Goal: Task Accomplishment & Management: Use online tool/utility

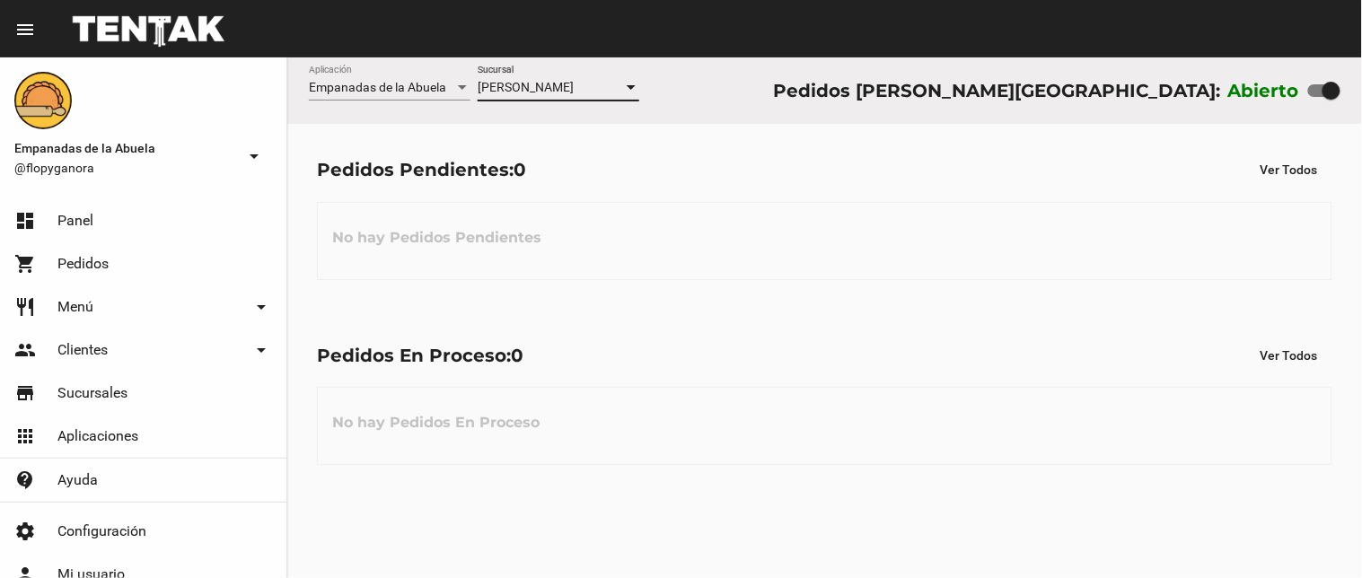
click at [540, 75] on div "[PERSON_NAME] Sucursal" at bounding box center [559, 83] width 162 height 35
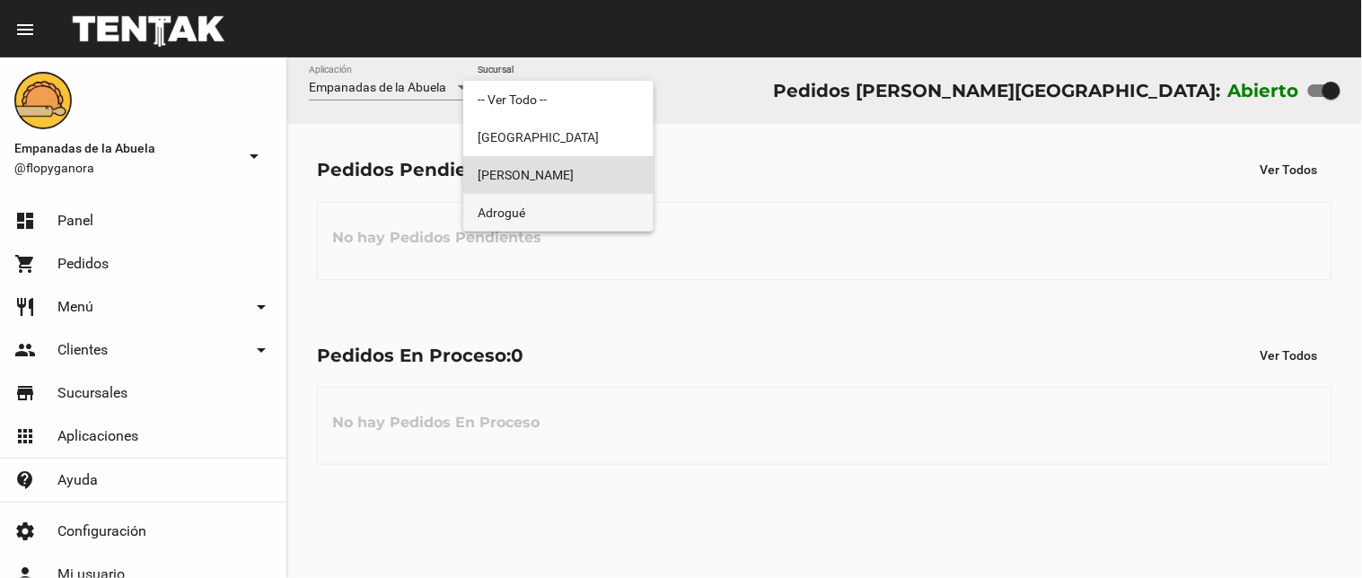
click at [542, 215] on span "Adrogué" at bounding box center [559, 213] width 162 height 38
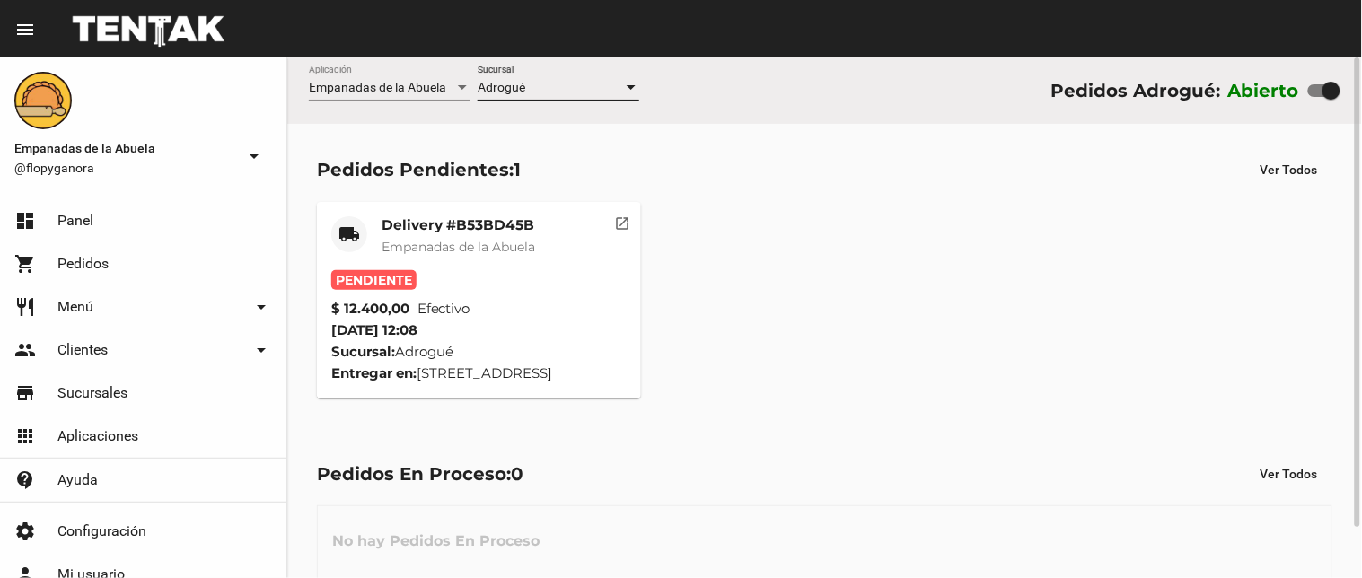
click at [449, 235] on div "Delivery #B53BD45B Empanadas de la Abuela" at bounding box center [459, 243] width 154 height 54
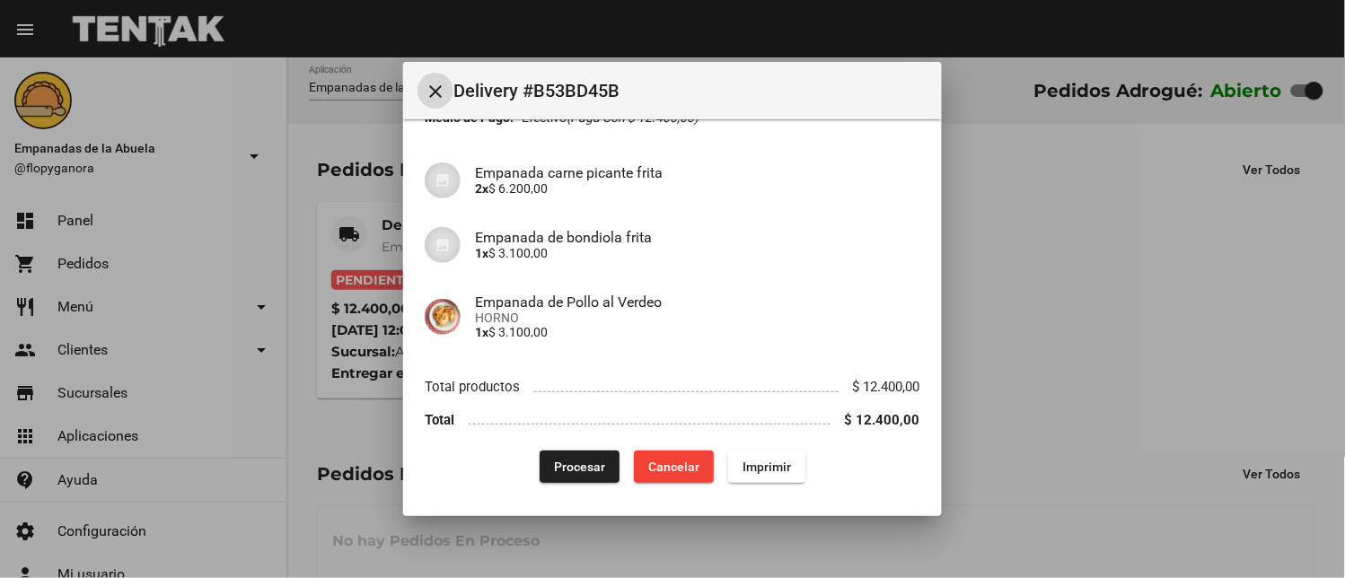
scroll to position [123, 0]
click at [748, 447] on div "App: Empanadas de la Abuela Sucursal: Adrogué Cuenta: [PERSON_NAME] ( [PHONE_NU…" at bounding box center [673, 250] width 496 height 465
click at [748, 459] on span "Imprimir" at bounding box center [767, 466] width 48 height 14
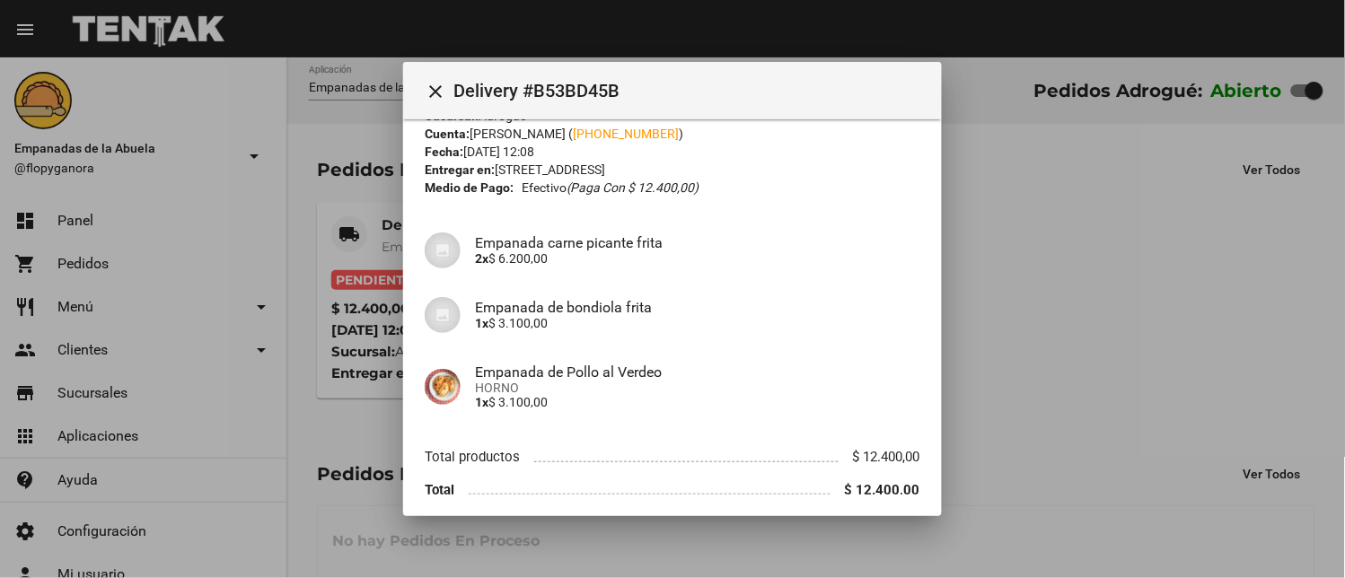
scroll to position [123, 0]
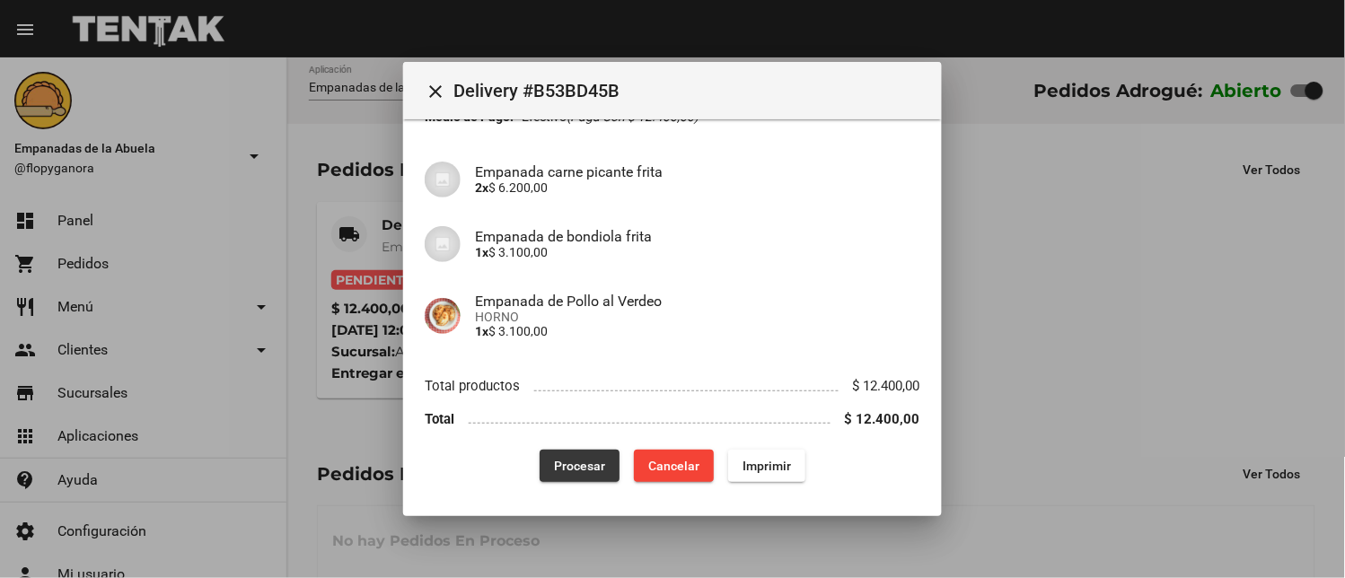
click at [554, 465] on span "Procesar" at bounding box center [579, 466] width 51 height 14
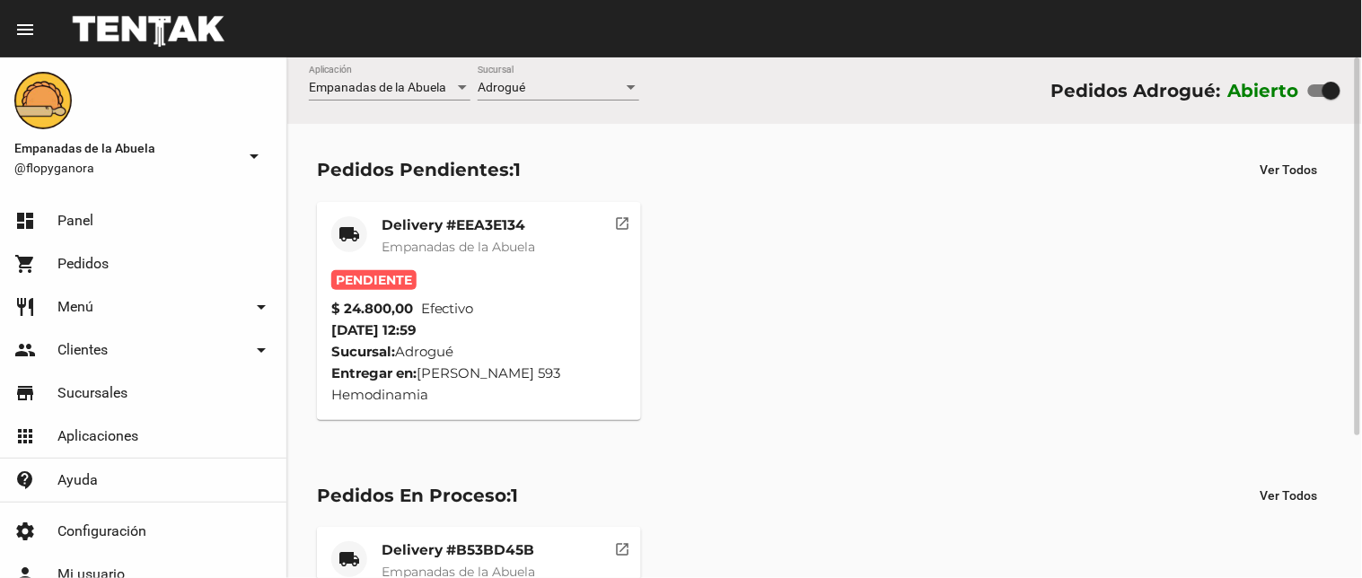
click at [445, 242] on span "Empanadas de la Abuela" at bounding box center [459, 247] width 154 height 16
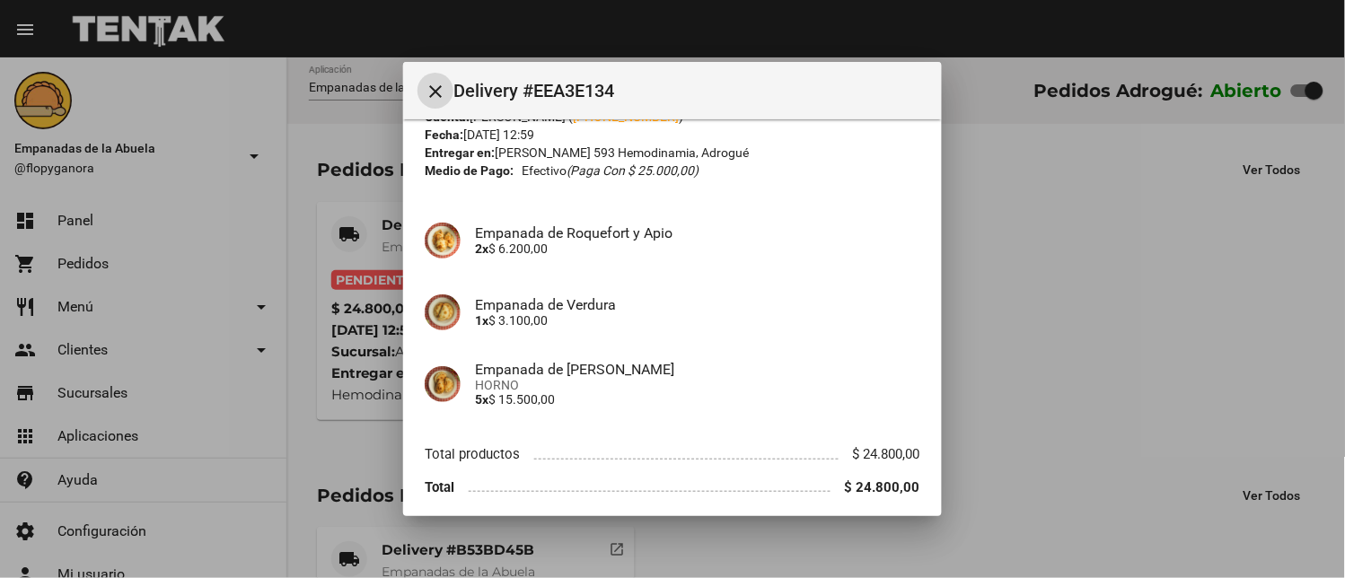
scroll to position [138, 0]
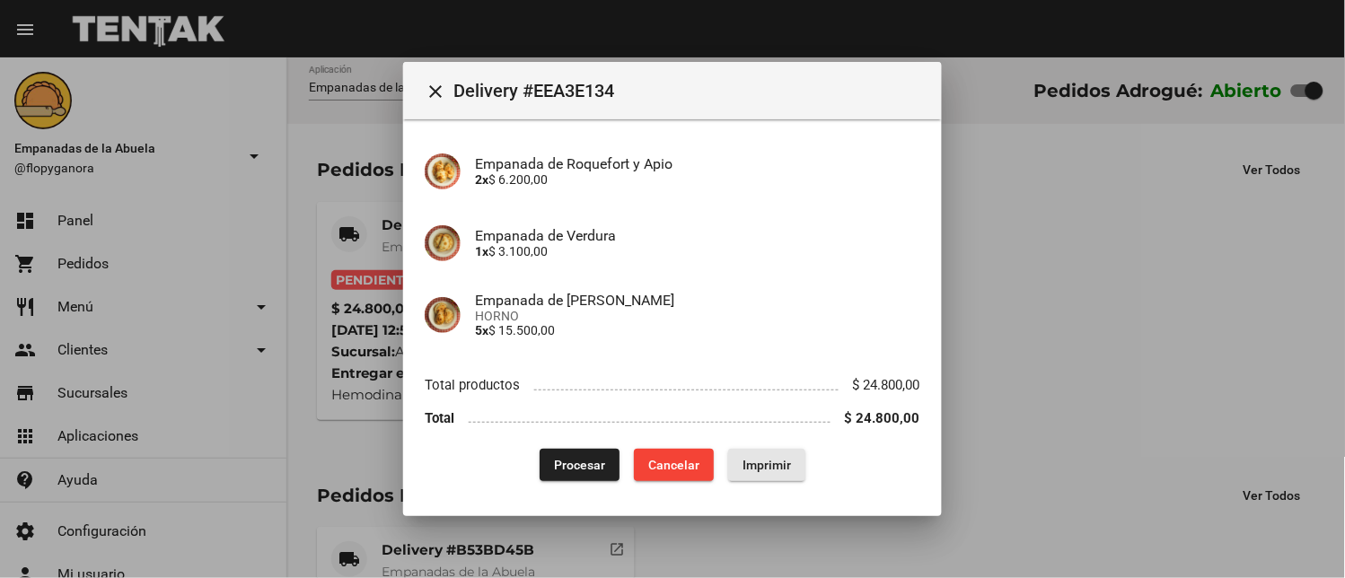
click at [774, 461] on span "Imprimir" at bounding box center [767, 465] width 48 height 14
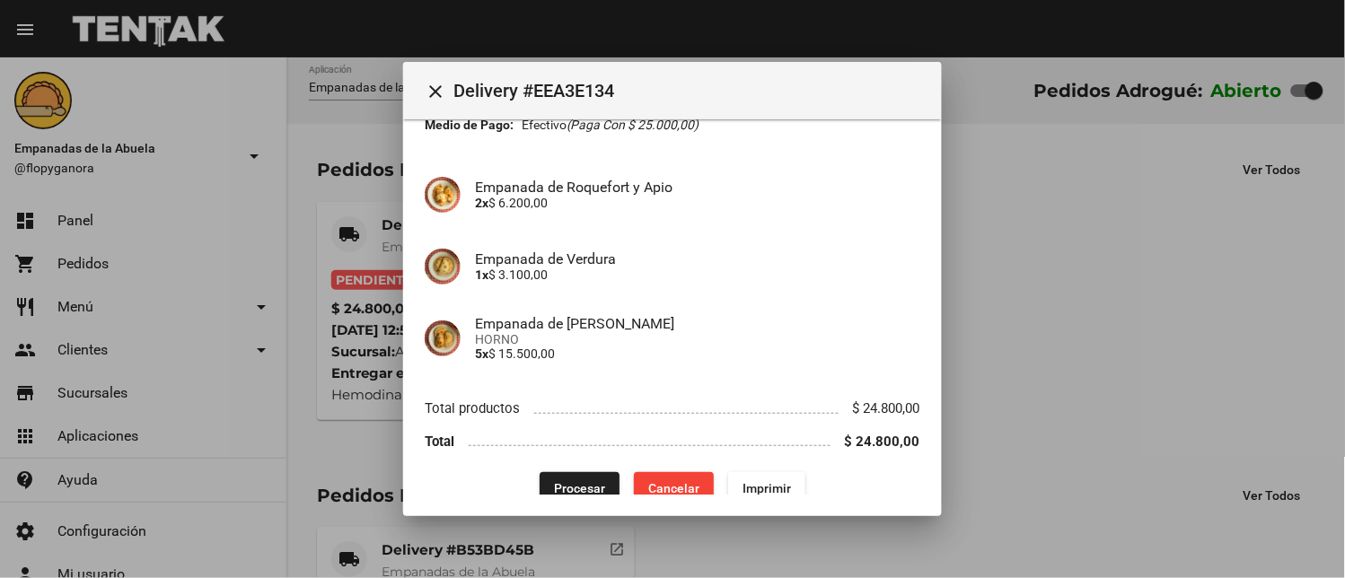
scroll to position [138, 0]
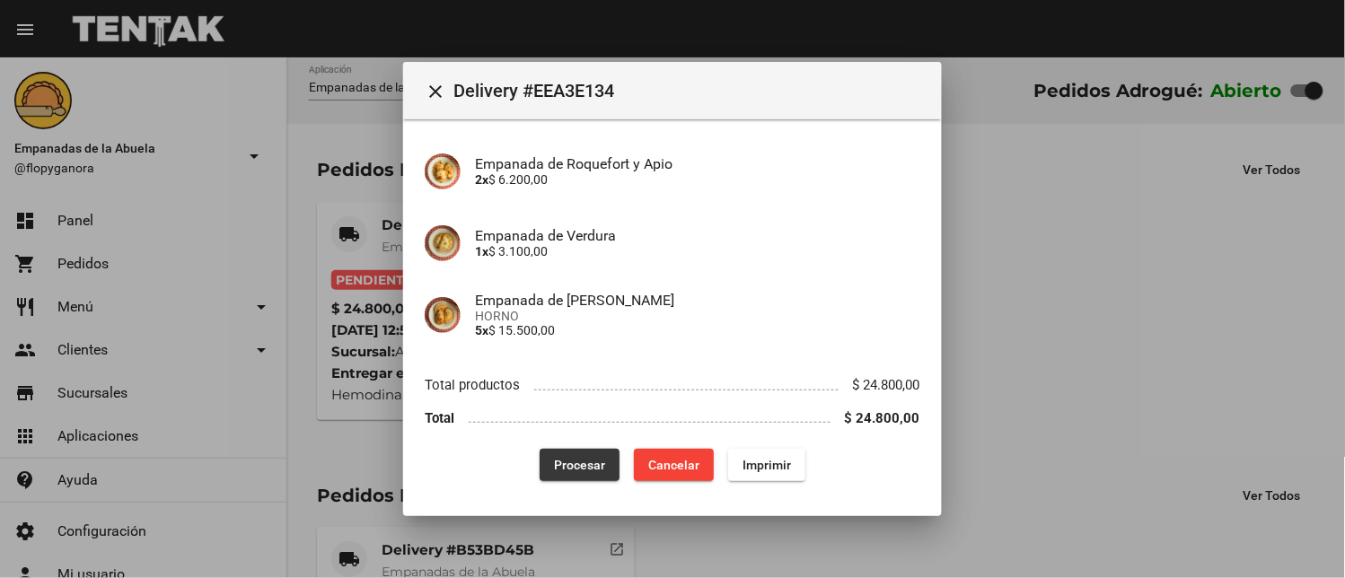
drag, startPoint x: 567, startPoint y: 453, endPoint x: 546, endPoint y: 476, distance: 31.2
click at [567, 453] on button "Procesar" at bounding box center [580, 465] width 80 height 32
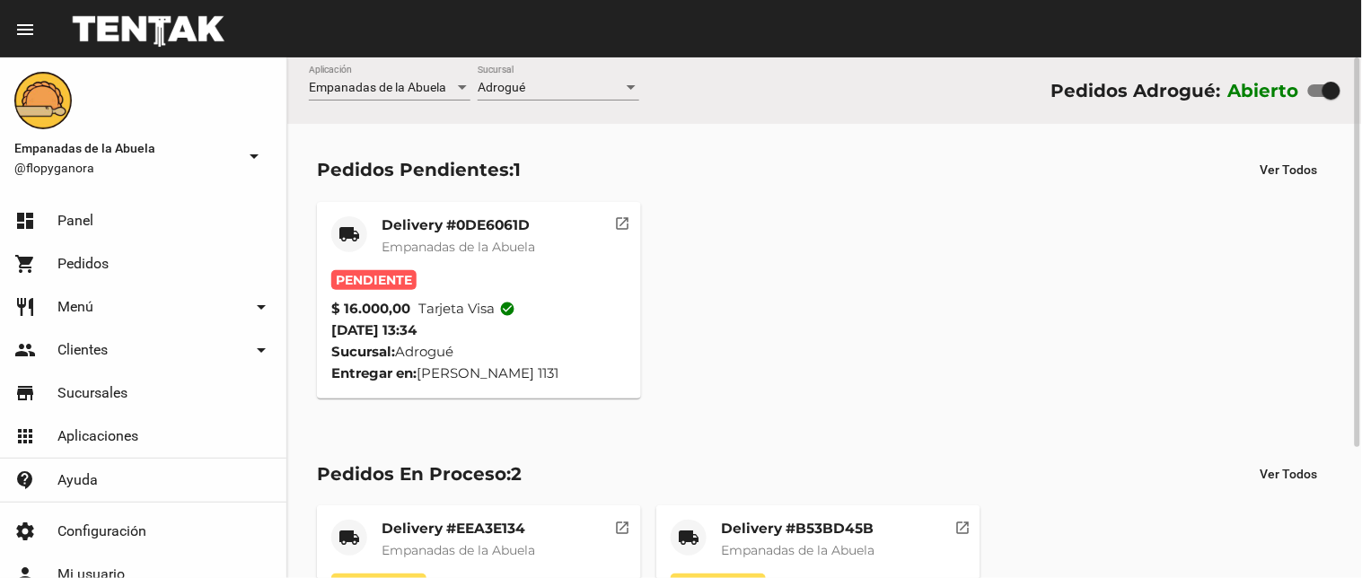
click at [548, 234] on mat-card-header "local_shipping Delivery #0DE6061D Empanadas de [GEOGRAPHIC_DATA]" at bounding box center [478, 243] width 295 height 54
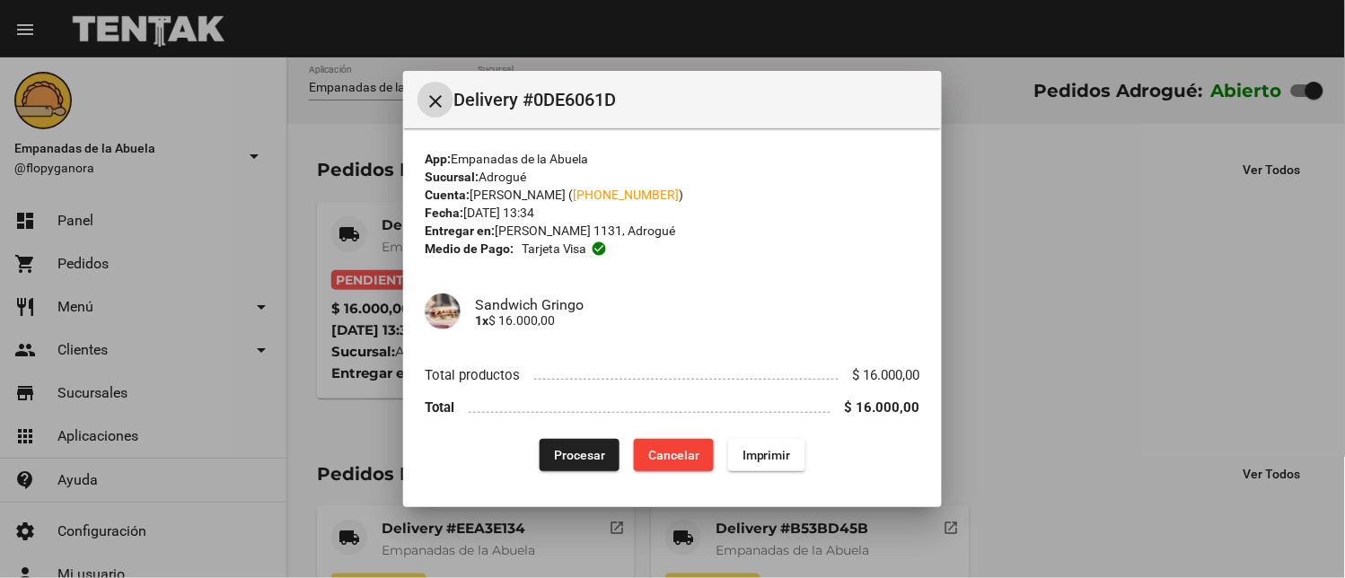
click at [766, 450] on span "Imprimir" at bounding box center [767, 455] width 48 height 14
click at [566, 458] on span "Procesar" at bounding box center [579, 455] width 51 height 14
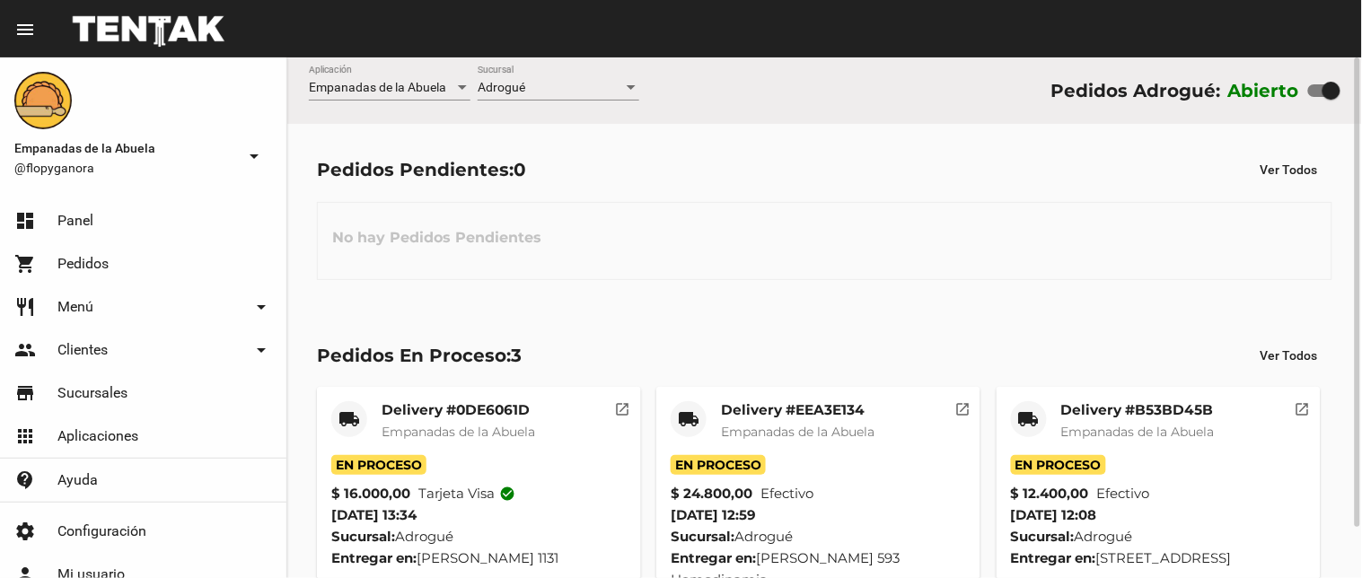
click at [1061, 416] on mat-card-title "Delivery #B53BD45B" at bounding box center [1138, 410] width 154 height 18
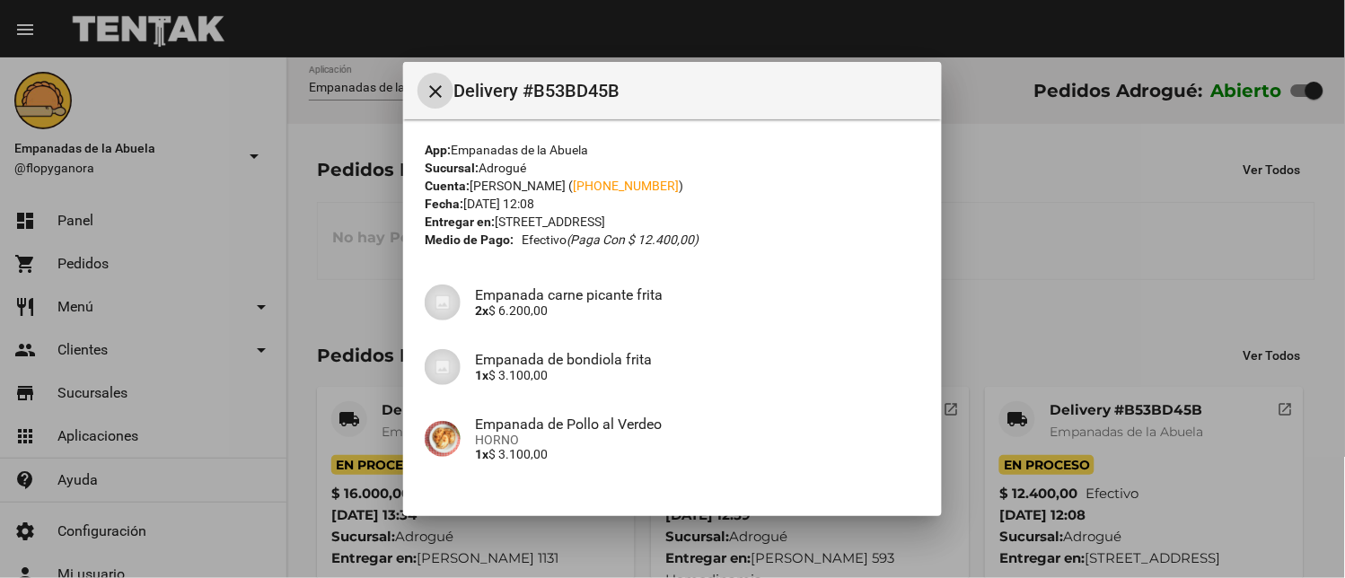
scroll to position [100, 0]
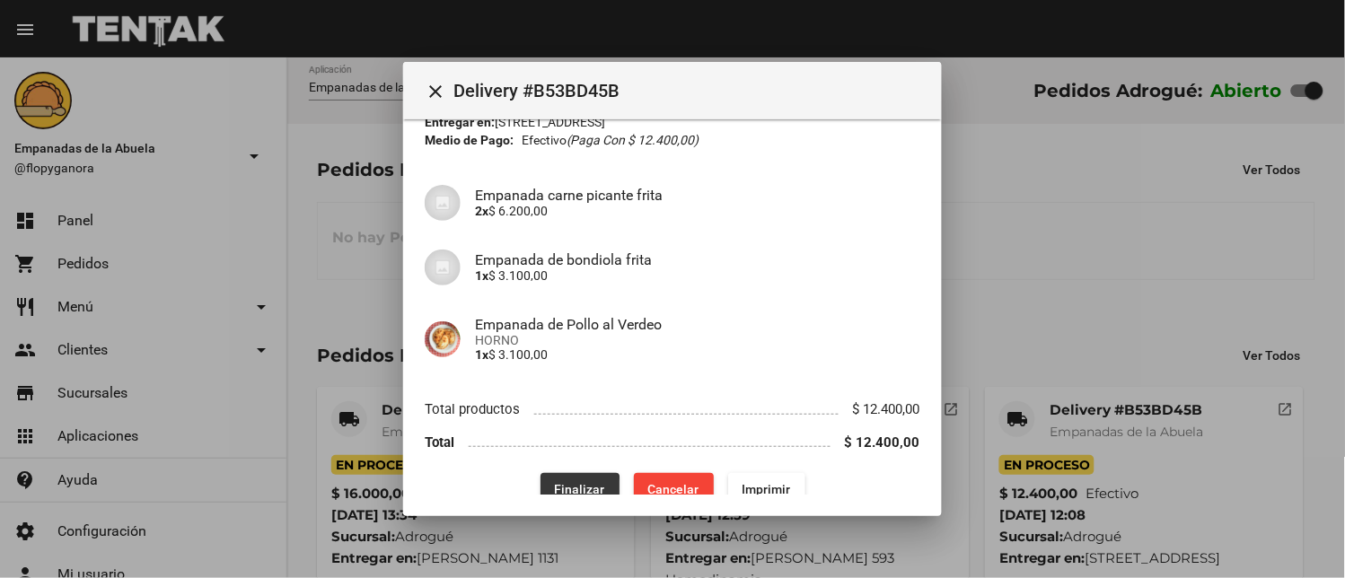
click at [555, 492] on span "Finalizar" at bounding box center [580, 489] width 50 height 14
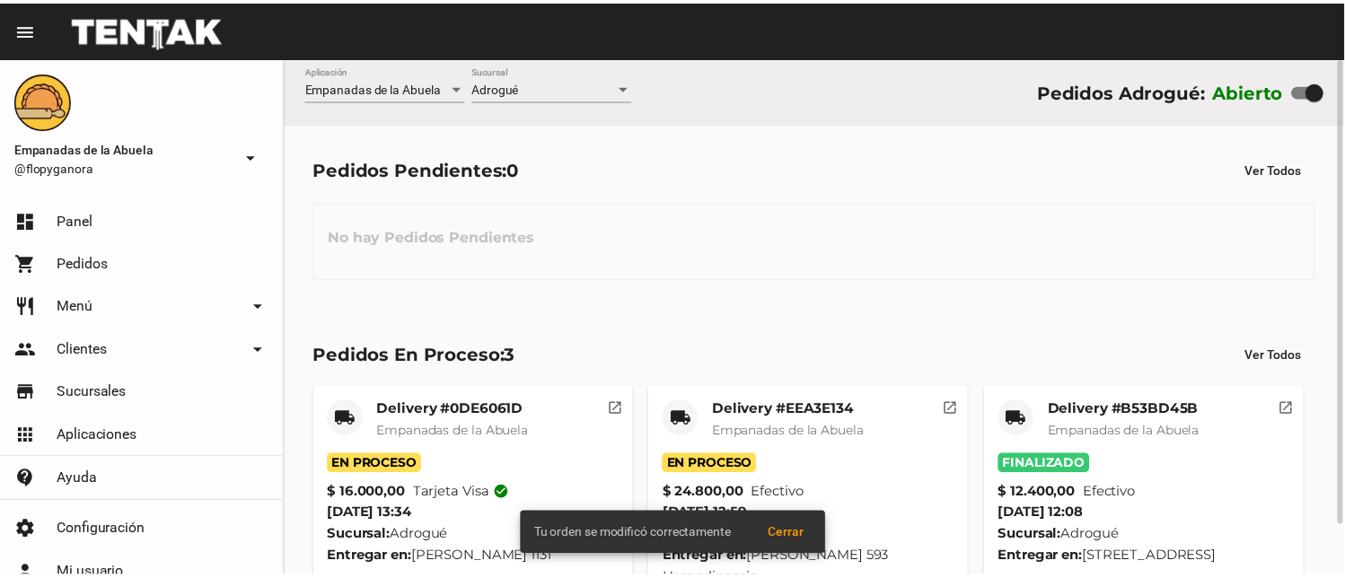
scroll to position [57, 0]
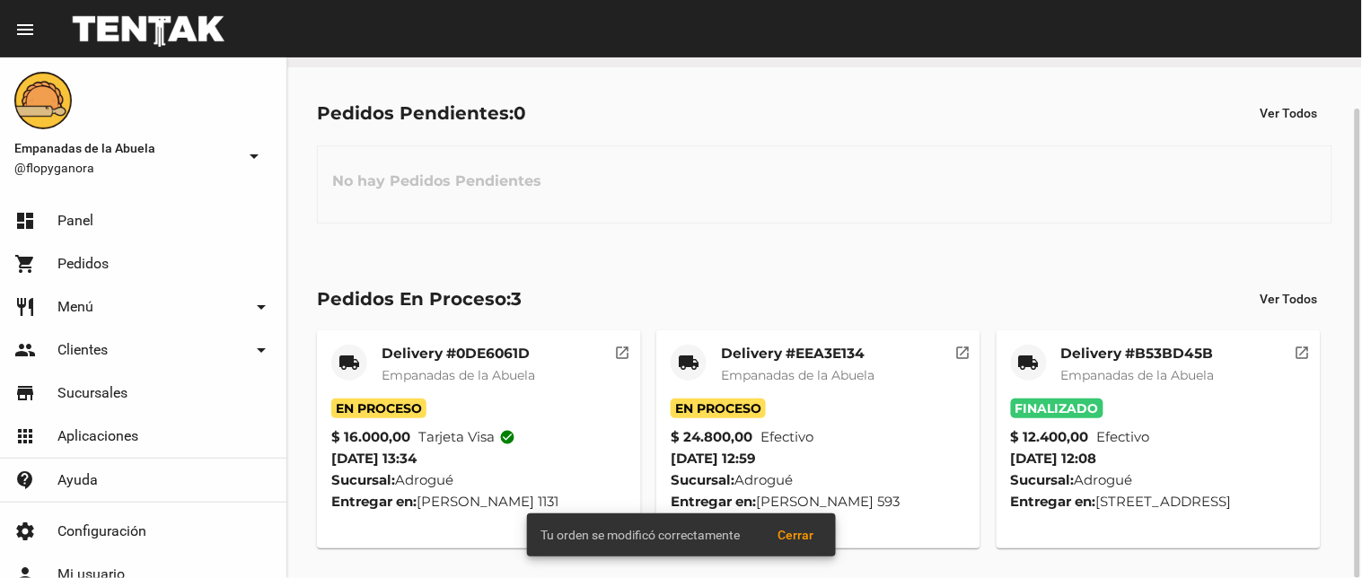
click at [781, 357] on mat-card-title "Delivery #EEA3E134" at bounding box center [798, 354] width 154 height 18
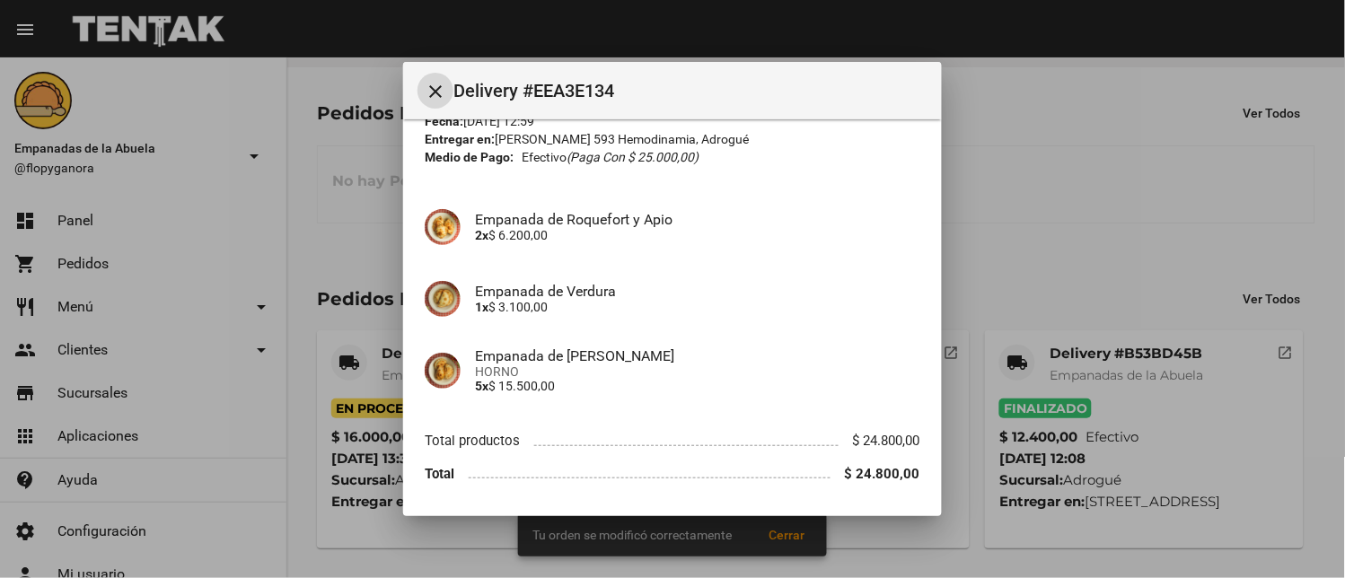
scroll to position [138, 0]
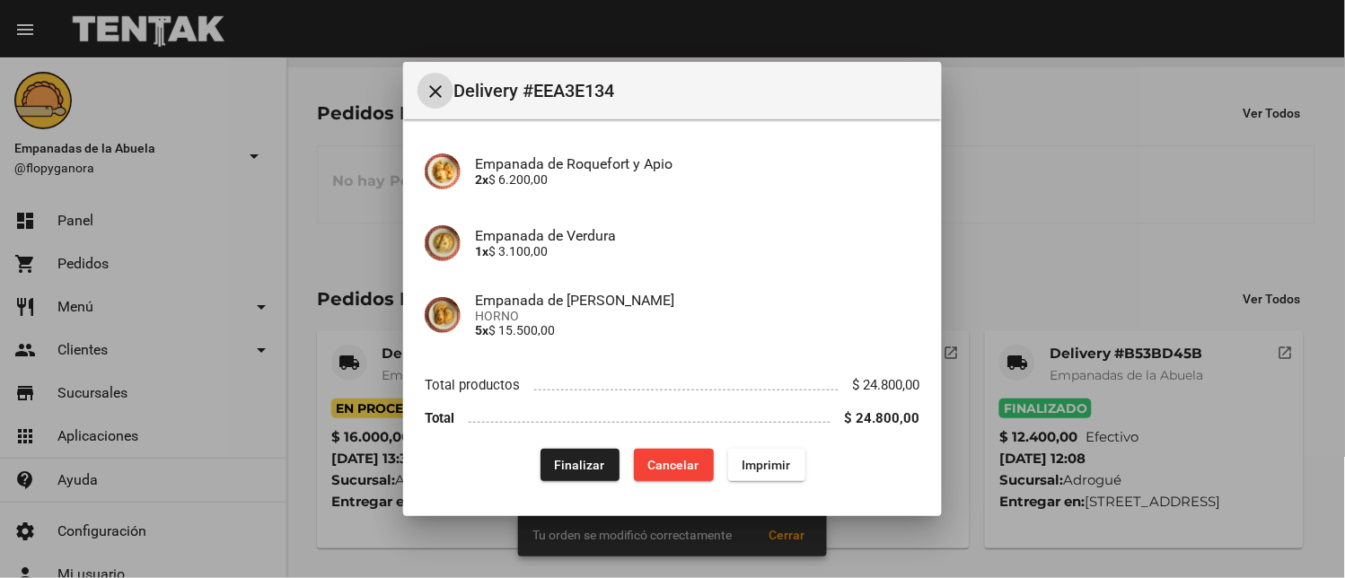
click at [576, 477] on button "Finalizar" at bounding box center [580, 465] width 79 height 32
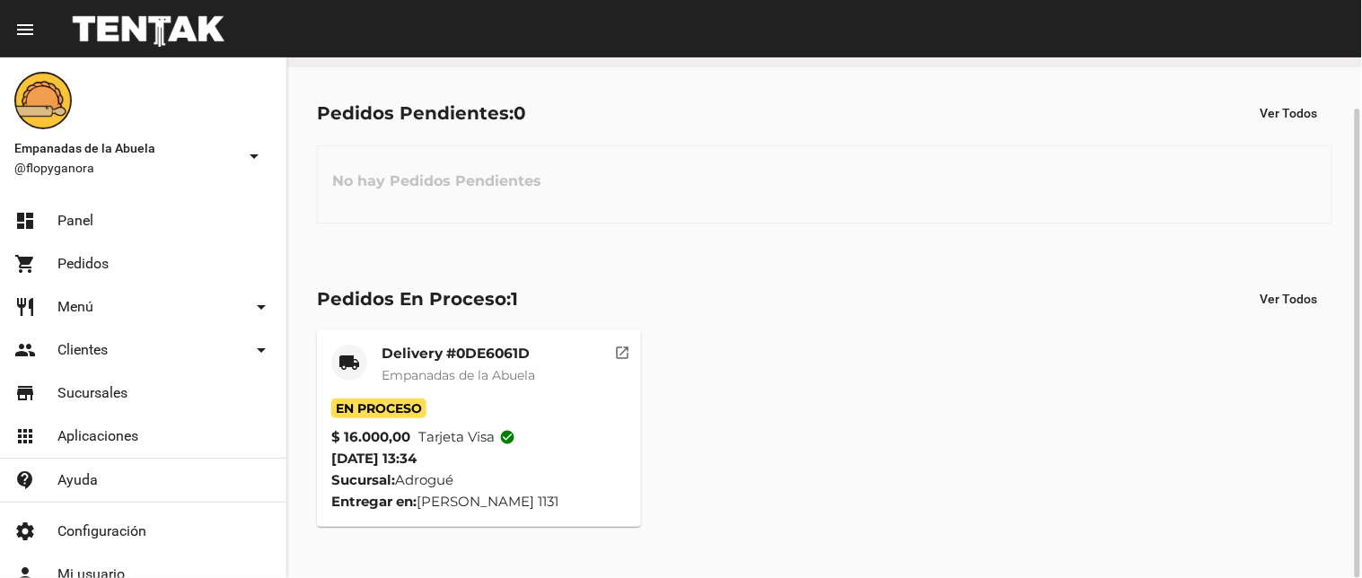
scroll to position [34, 0]
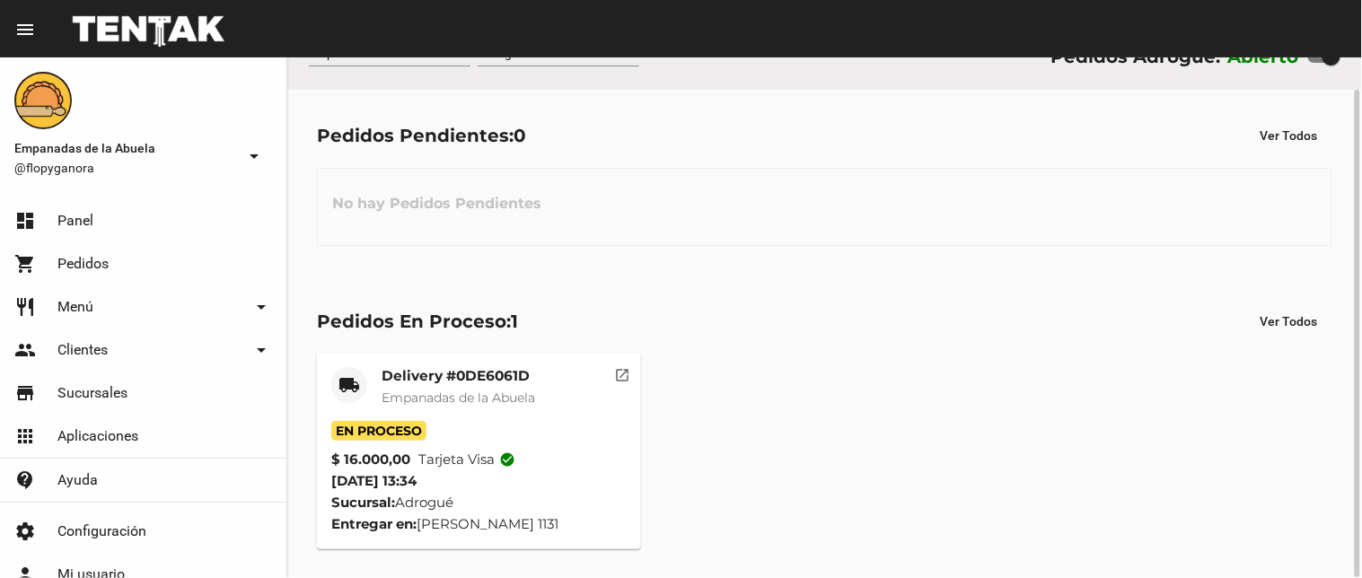
drag, startPoint x: 458, startPoint y: 352, endPoint x: 449, endPoint y: 374, distance: 23.3
click at [454, 362] on div "local_shipping Delivery #0DE6061D Empanadas de la Abuela En Proceso $ 16.000,00…" at bounding box center [825, 451] width 1032 height 213
click at [446, 382] on mat-card-title "Delivery #0DE6061D" at bounding box center [459, 376] width 154 height 18
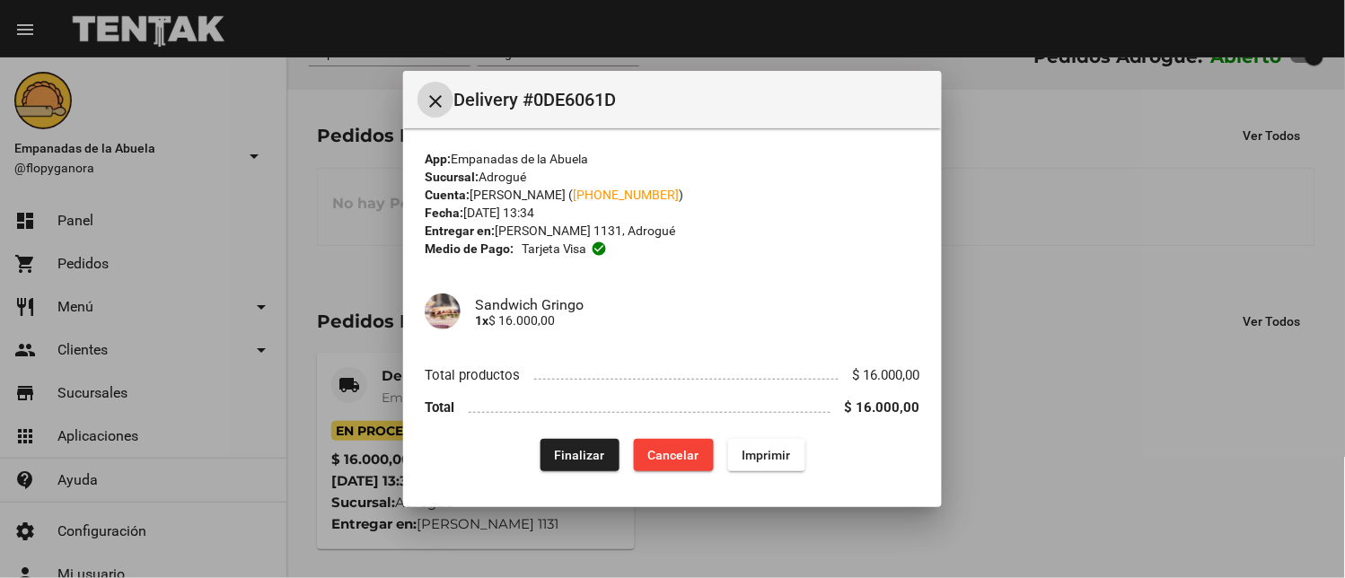
click at [579, 442] on button "Finalizar" at bounding box center [580, 455] width 79 height 32
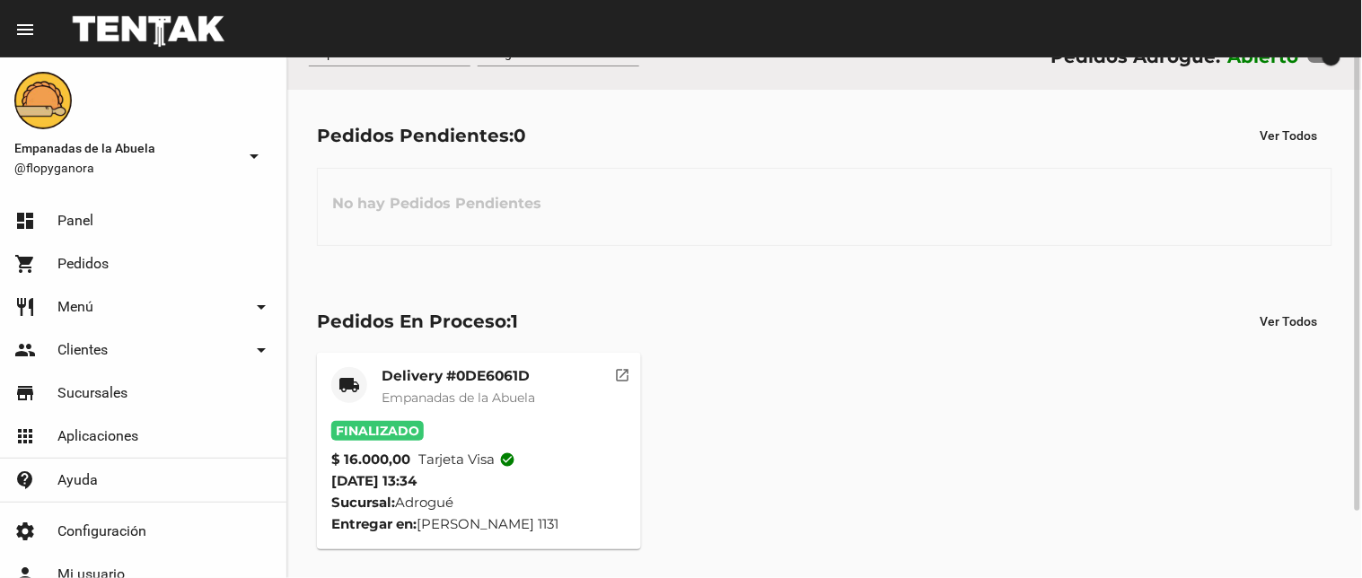
scroll to position [0, 0]
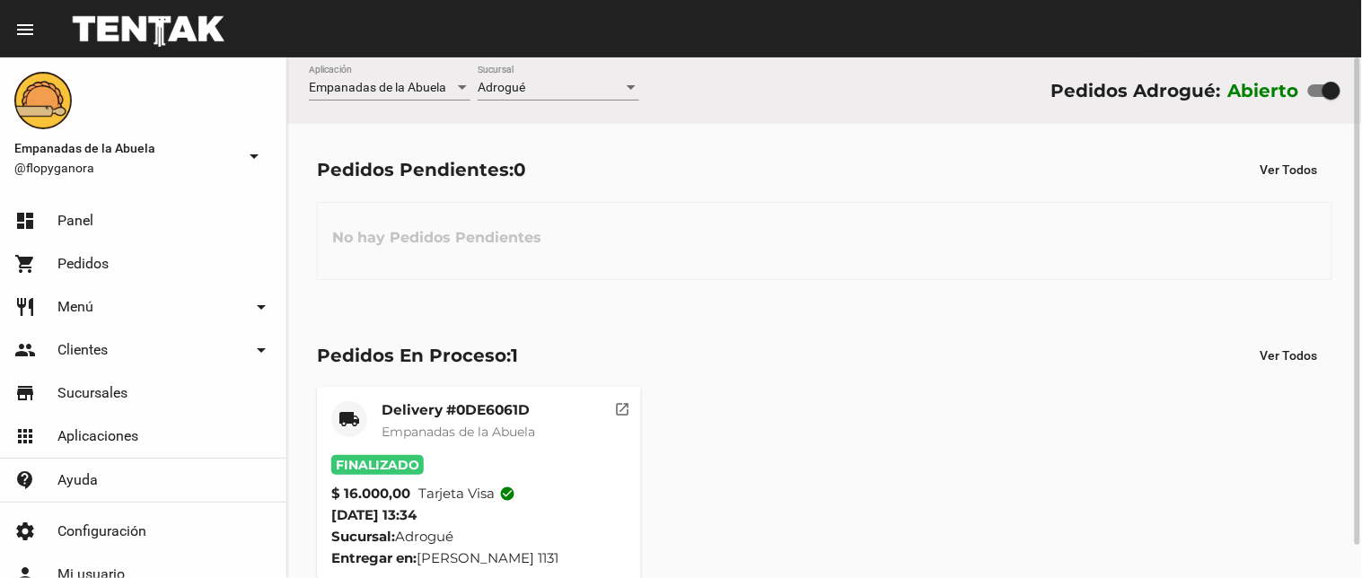
click at [509, 84] on span "Adrogué" at bounding box center [502, 87] width 48 height 14
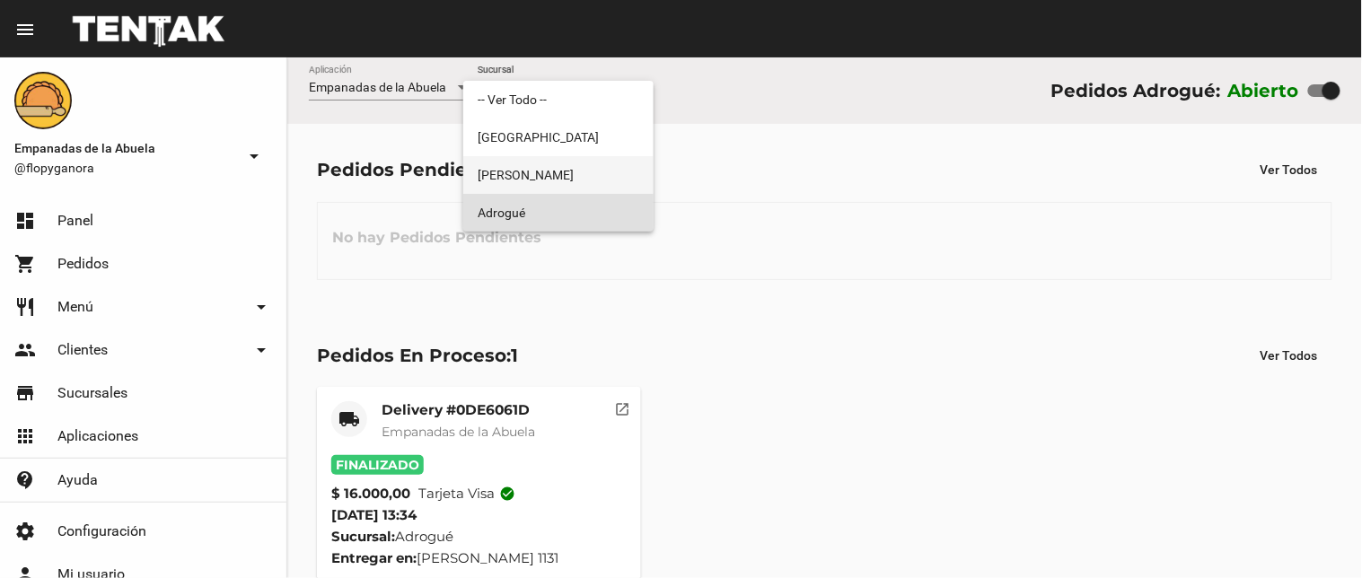
click at [562, 168] on span "[PERSON_NAME]" at bounding box center [559, 175] width 162 height 38
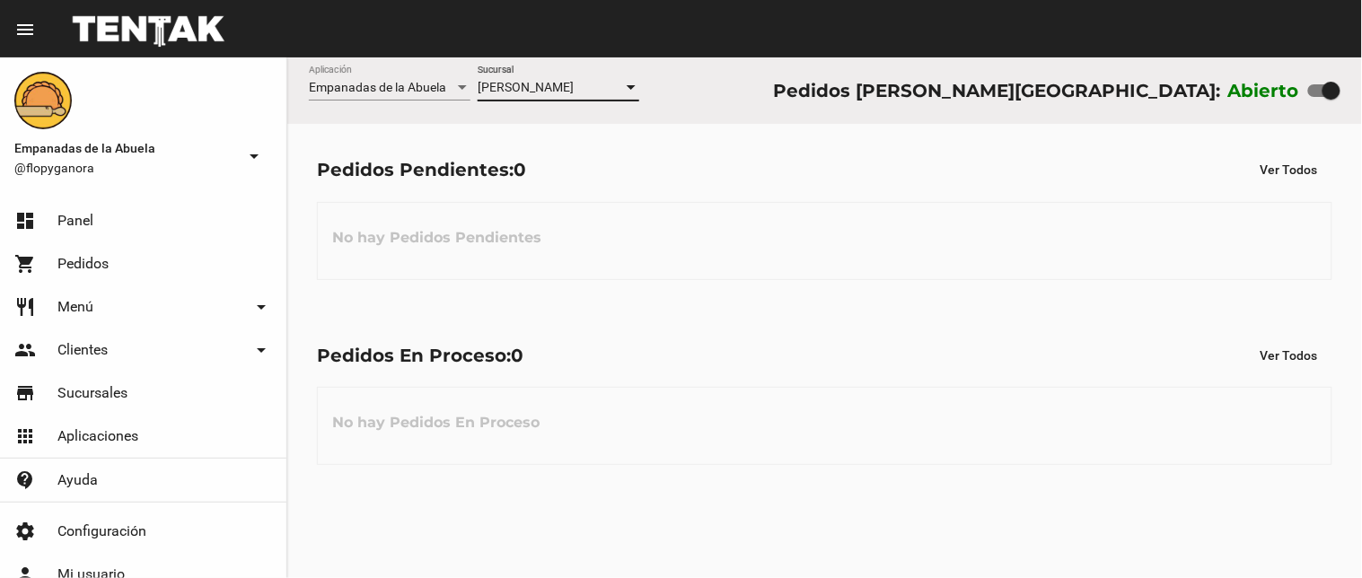
click at [553, 84] on span "[PERSON_NAME]" at bounding box center [526, 87] width 96 height 14
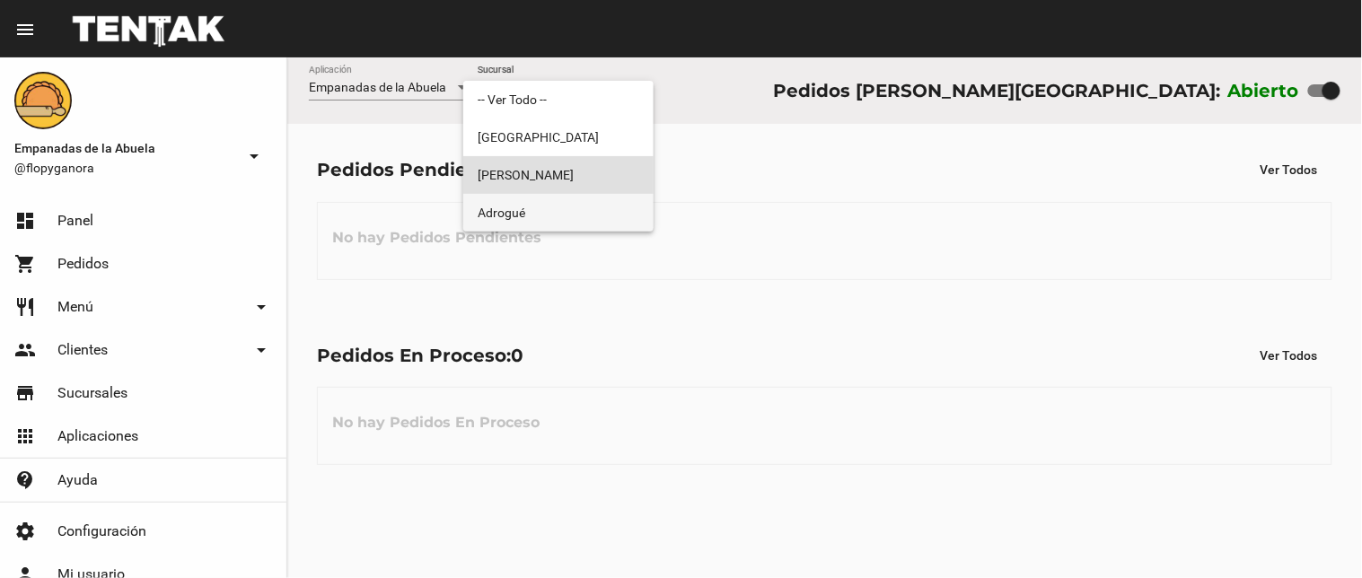
click at [554, 217] on span "Adrogué" at bounding box center [559, 213] width 162 height 38
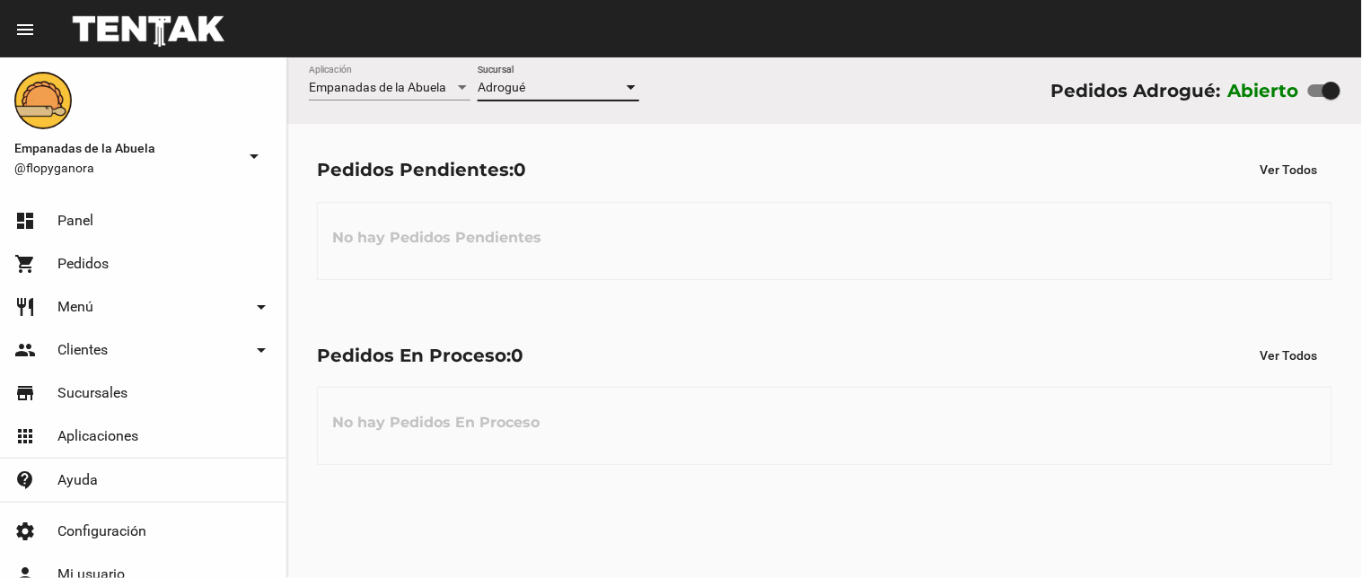
click at [535, 78] on div "Adrogué Sucursal" at bounding box center [559, 83] width 162 height 35
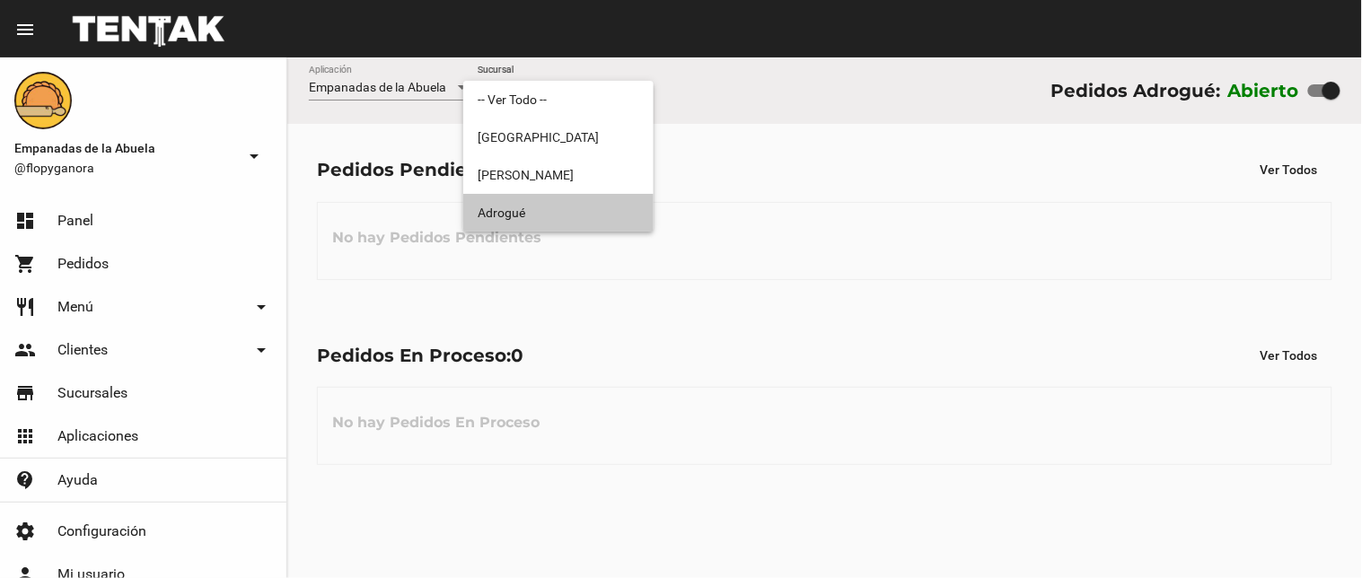
click at [540, 218] on span "Adrogué" at bounding box center [559, 213] width 162 height 38
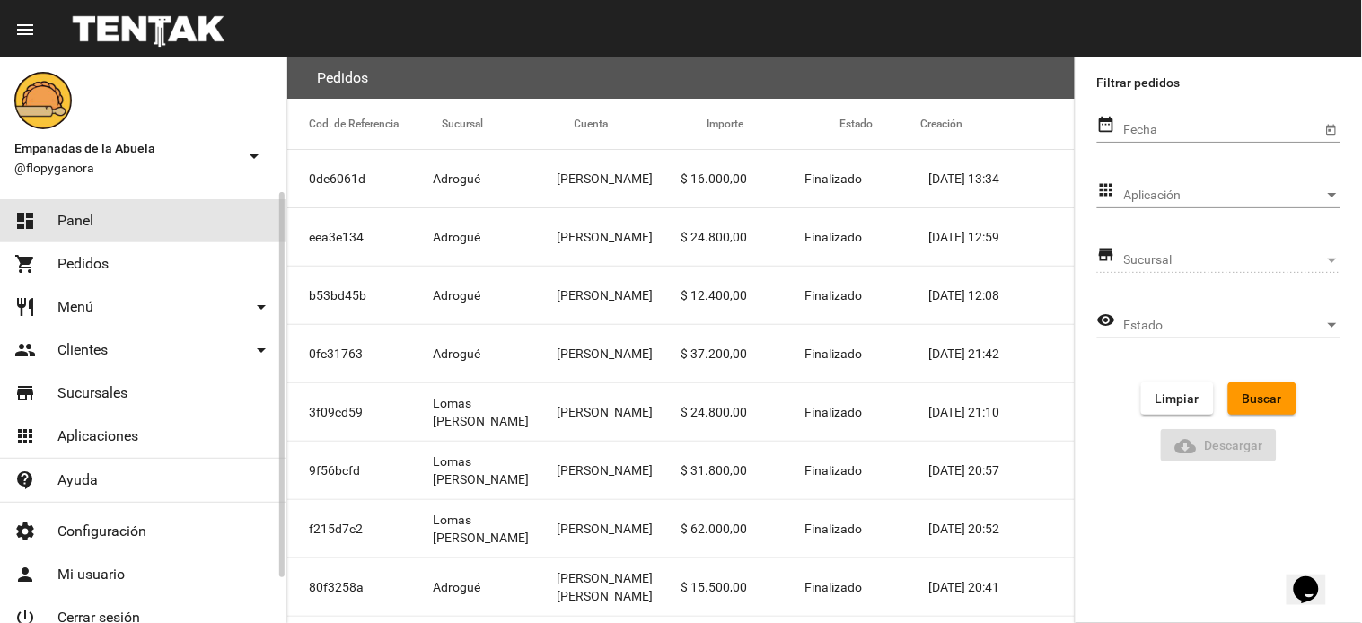
click at [48, 223] on link "dashboard Panel" at bounding box center [143, 220] width 286 height 43
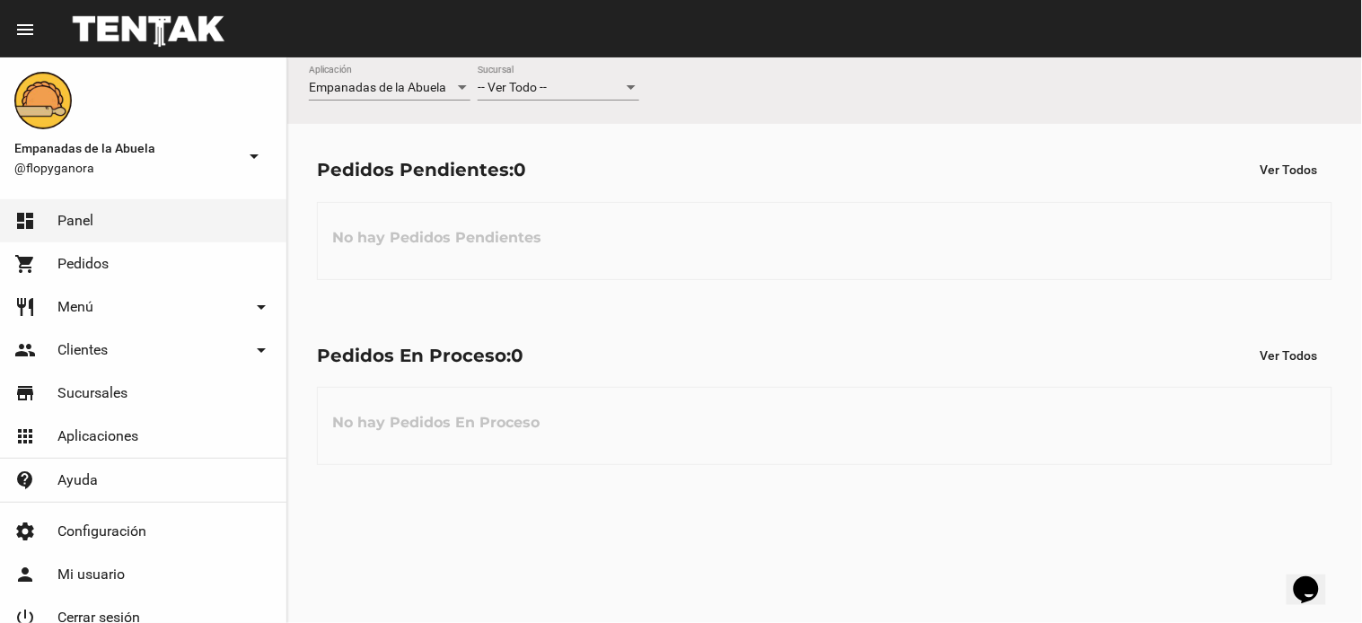
click at [554, 100] on div "-- Ver Todo -- Sucursal" at bounding box center [559, 83] width 162 height 35
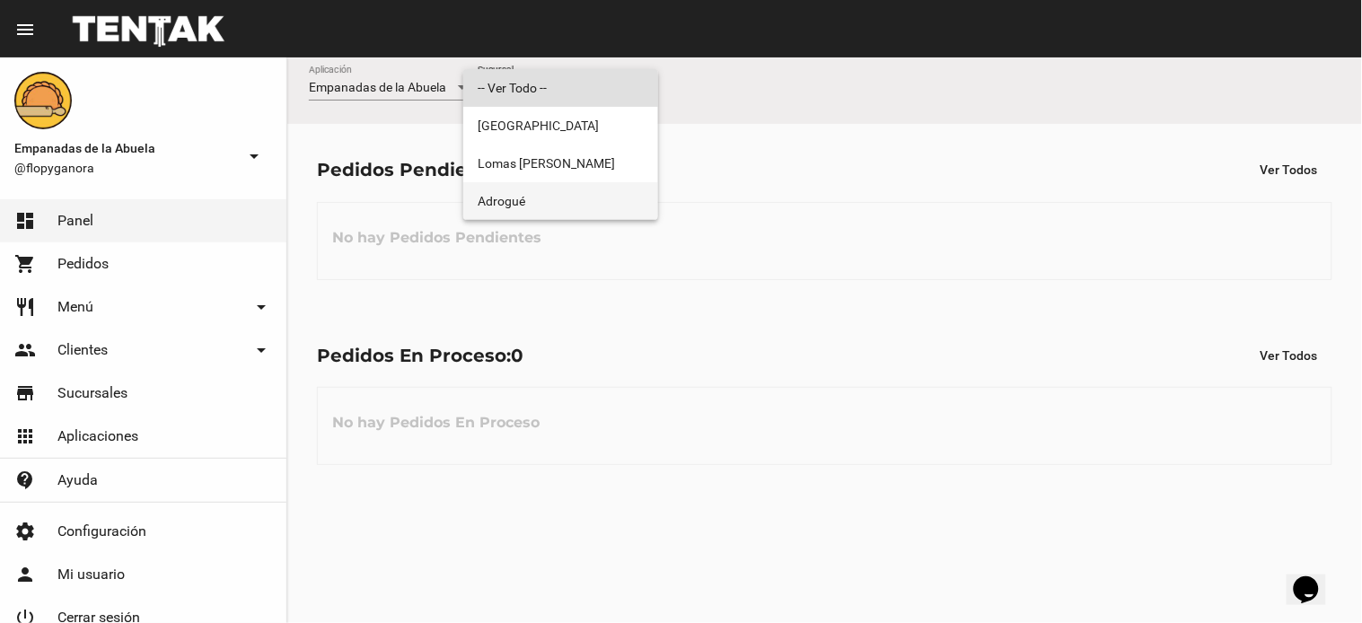
click at [537, 208] on span "Adrogué" at bounding box center [561, 201] width 166 height 38
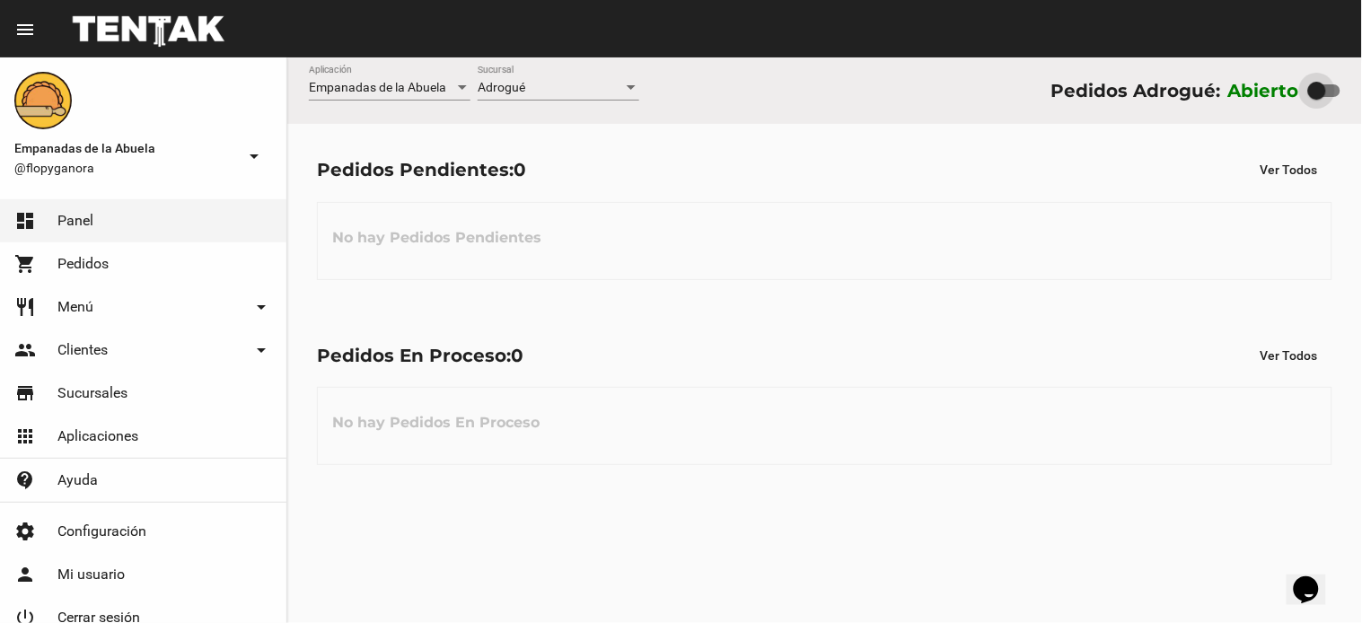
drag, startPoint x: 1332, startPoint y: 82, endPoint x: 1285, endPoint y: 84, distance: 46.8
click at [1285, 84] on div "Abierto" at bounding box center [1284, 90] width 112 height 29
checkbox input "false"
